Goal: Information Seeking & Learning: Learn about a topic

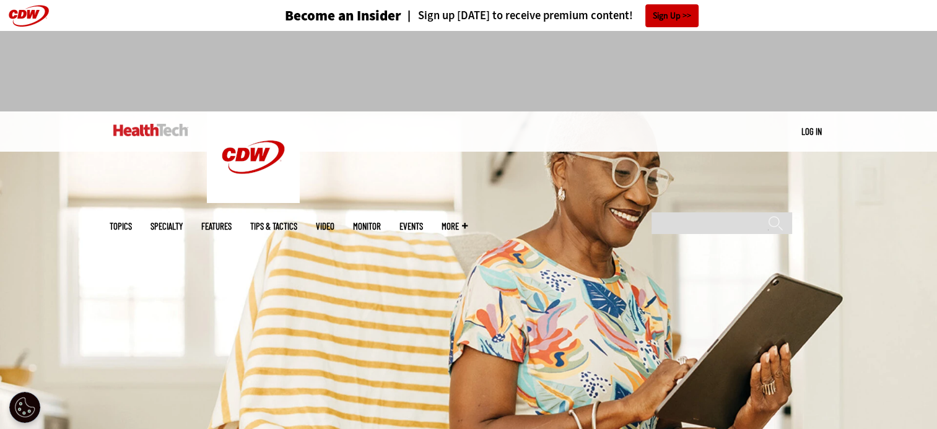
click at [232, 222] on link "Features" at bounding box center [216, 226] width 30 height 9
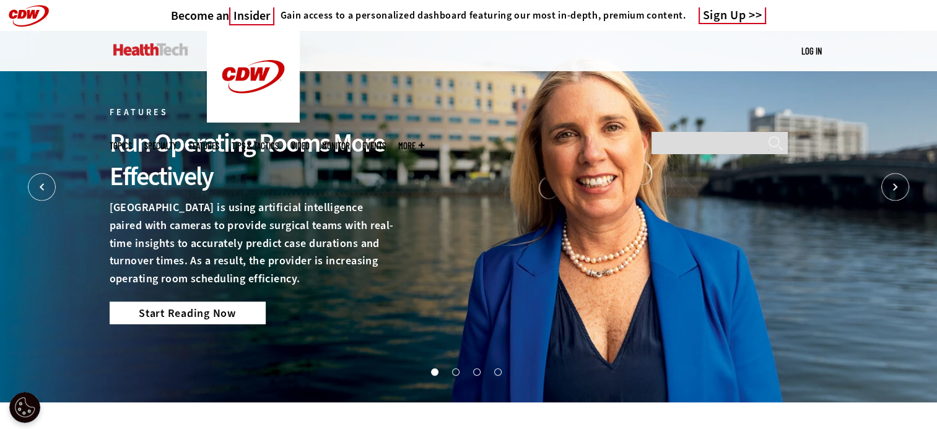
click at [230, 310] on link "Start Reading Now" at bounding box center [188, 313] width 156 height 22
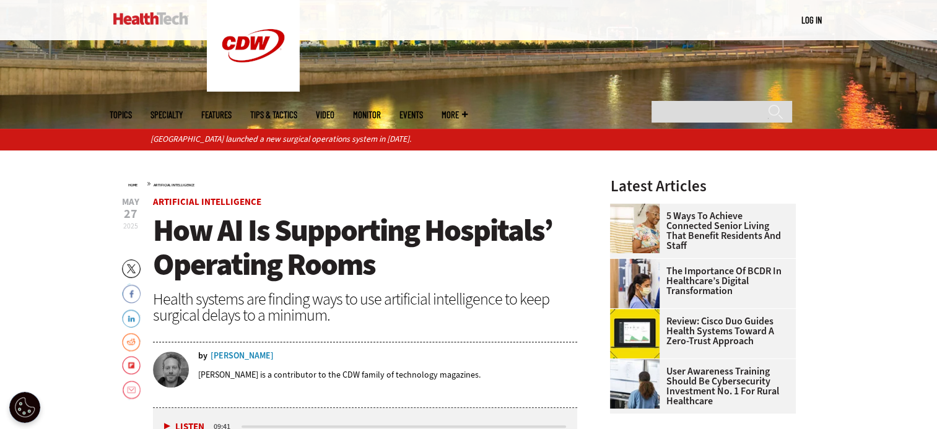
scroll to position [414, 0]
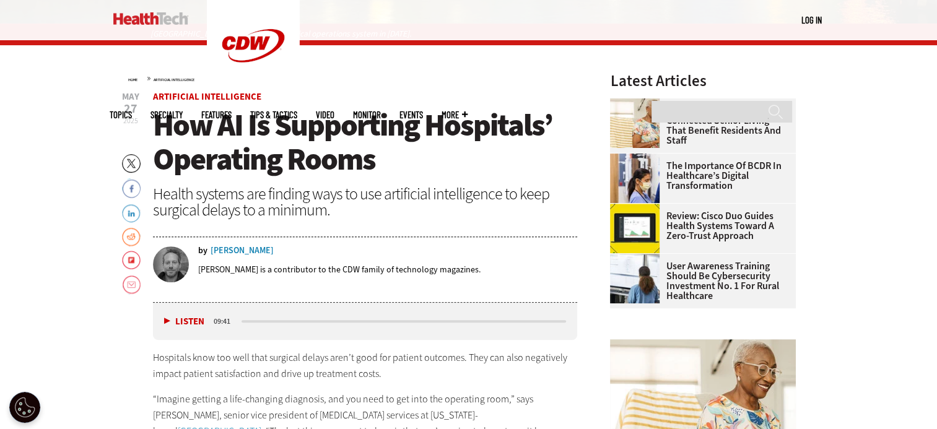
click at [247, 248] on div "[PERSON_NAME]" at bounding box center [242, 251] width 63 height 9
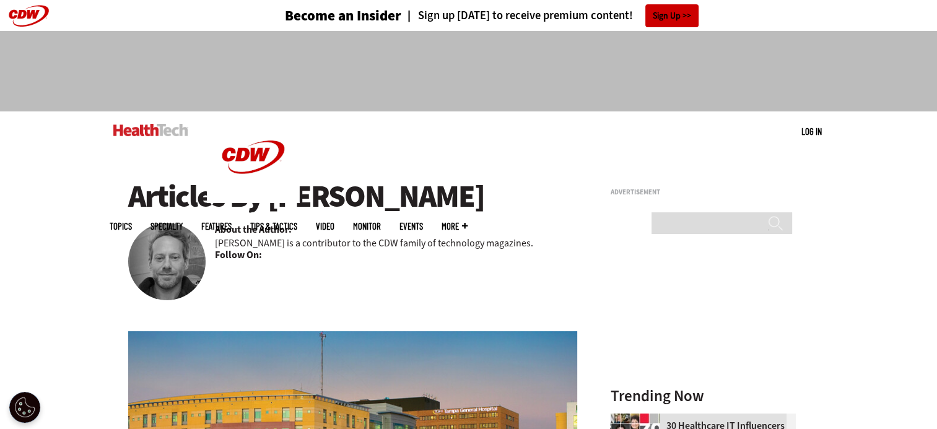
drag, startPoint x: 273, startPoint y: 193, endPoint x: 457, endPoint y: 188, distance: 183.4
click at [457, 188] on h1 "Articles By [PERSON_NAME]" at bounding box center [353, 197] width 450 height 34
copy h1 "[PERSON_NAME]"
